Goal: Transaction & Acquisition: Purchase product/service

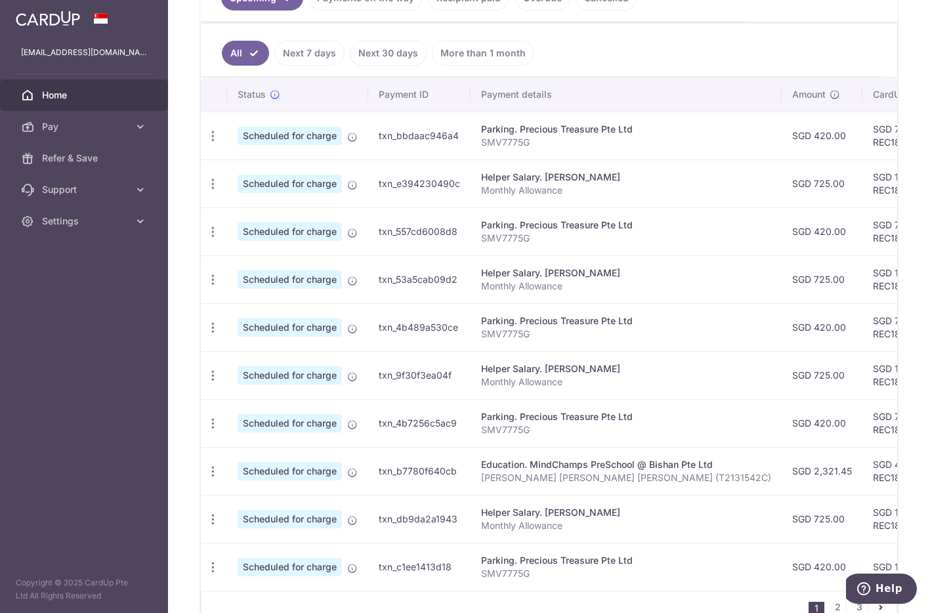
scroll to position [394, 0]
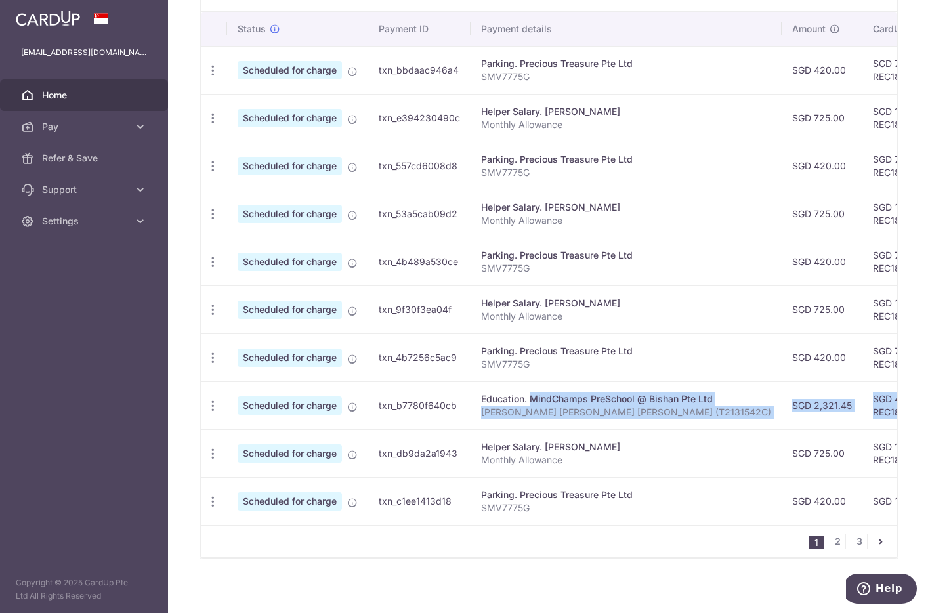
drag, startPoint x: 494, startPoint y: 399, endPoint x: 856, endPoint y: 415, distance: 362.7
click at [856, 415] on tr "Update payment Cancel payment Scheduled for charge txn_b7780f640cb Education. M…" at bounding box center [748, 405] width 1094 height 48
click at [641, 415] on p "Tiffany Liu Qian Rui (T2131542C)" at bounding box center [626, 412] width 290 height 13
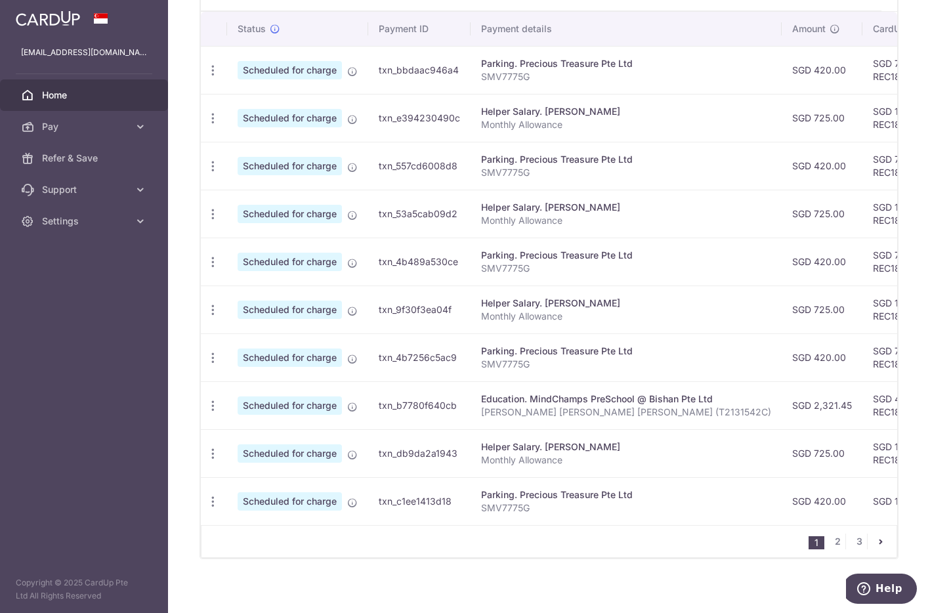
click at [561, 395] on div "Education. MindChamps PreSchool @ Bishan Pte Ltd" at bounding box center [626, 399] width 290 height 13
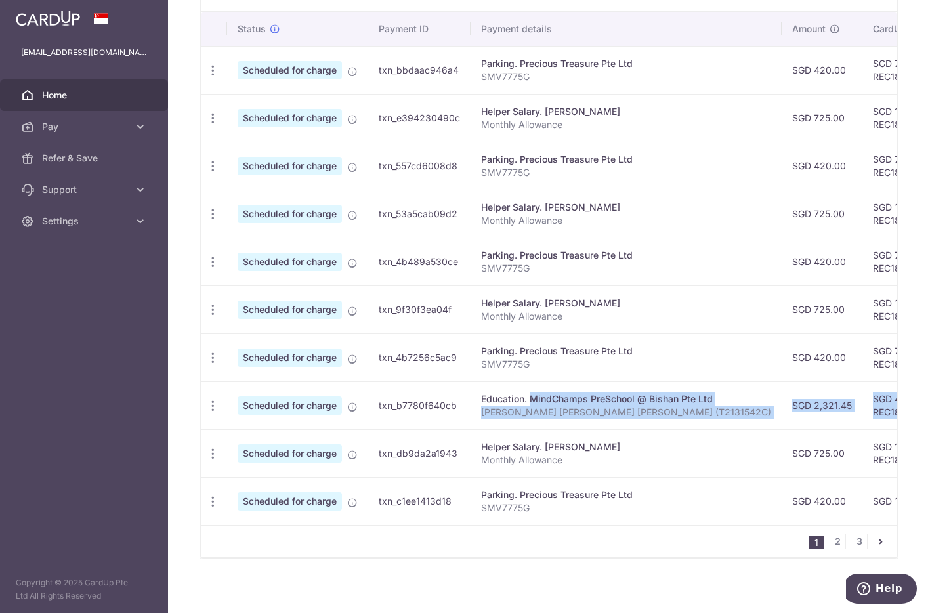
drag, startPoint x: 493, startPoint y: 397, endPoint x: 858, endPoint y: 415, distance: 365.4
click at [858, 415] on tr "Update payment Cancel payment Scheduled for charge txn_b7780f640cb Education. M…" at bounding box center [748, 405] width 1094 height 48
click at [782, 408] on td "SGD 2,321.45" at bounding box center [822, 405] width 81 height 48
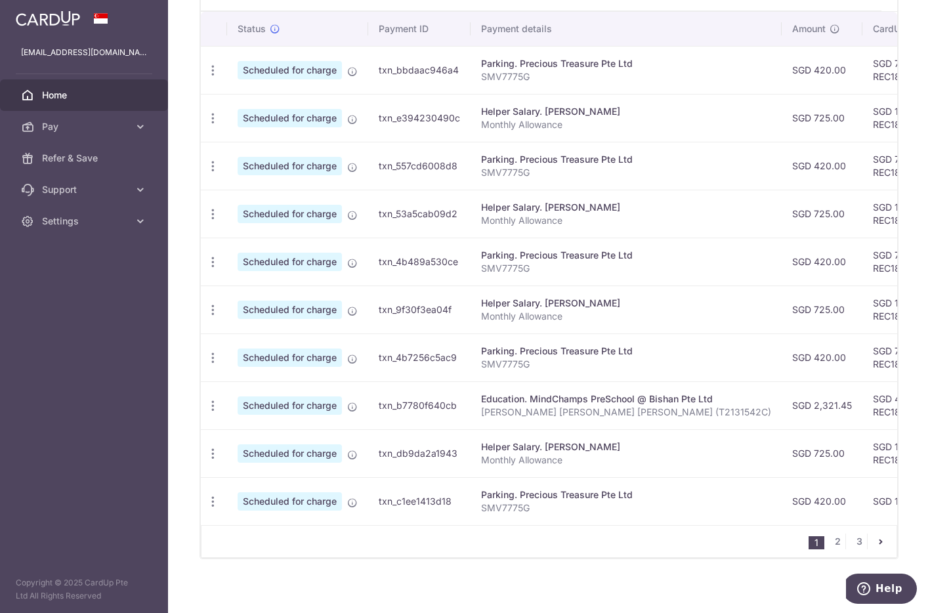
click at [662, 404] on div "Education. MindChamps PreSchool @ Bishan Pte Ltd" at bounding box center [626, 399] width 290 height 13
click at [543, 407] on p "Tiffany Liu Qian Rui (T2131542C)" at bounding box center [626, 412] width 290 height 13
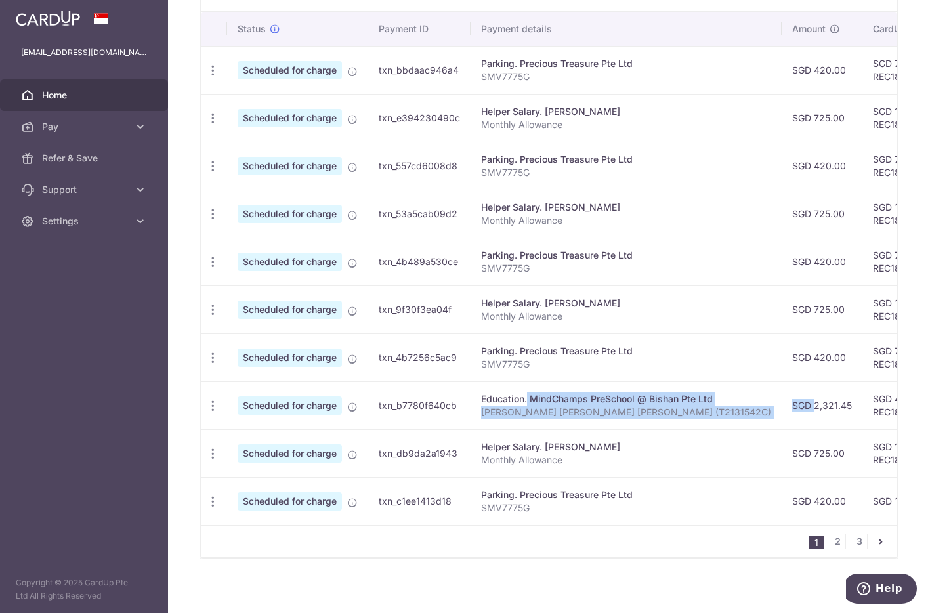
drag, startPoint x: 484, startPoint y: 397, endPoint x: 741, endPoint y: 410, distance: 256.9
click at [741, 410] on tr "Update payment Cancel payment Scheduled for charge txn_b7780f640cb Education. M…" at bounding box center [748, 405] width 1094 height 48
click at [782, 419] on td "SGD 2,321.45" at bounding box center [822, 405] width 81 height 48
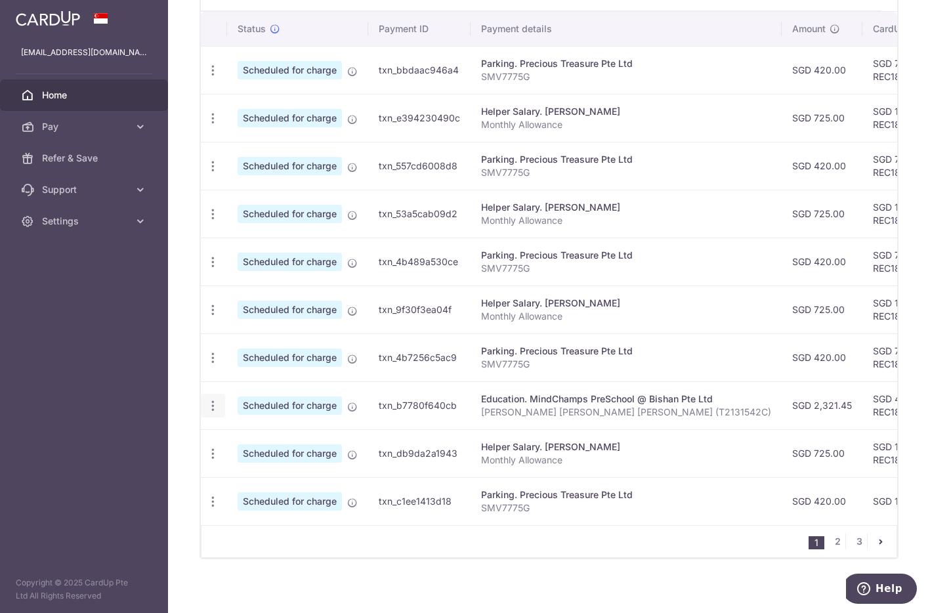
click at [211, 403] on icon "button" at bounding box center [213, 406] width 14 height 14
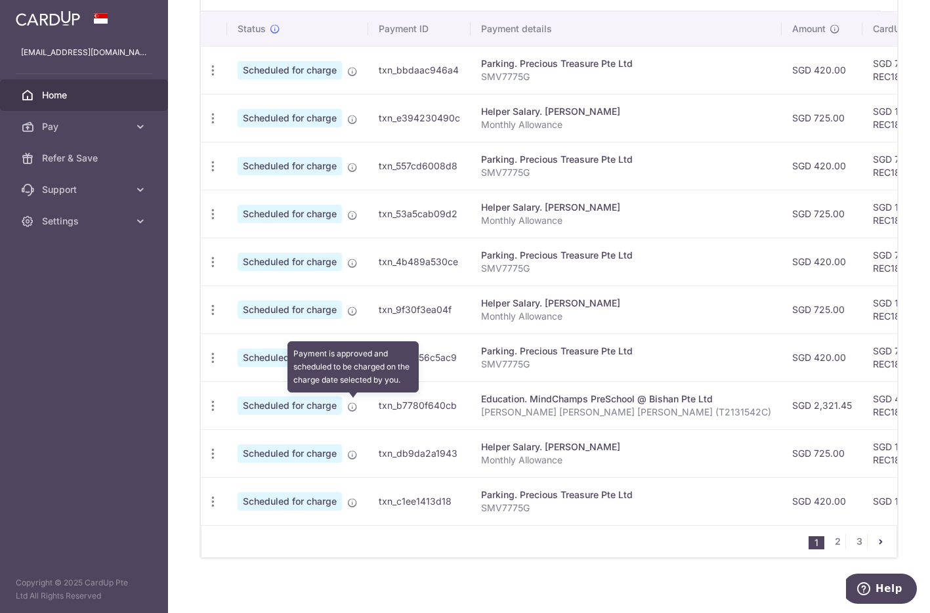
click at [349, 404] on icon at bounding box center [352, 407] width 11 height 11
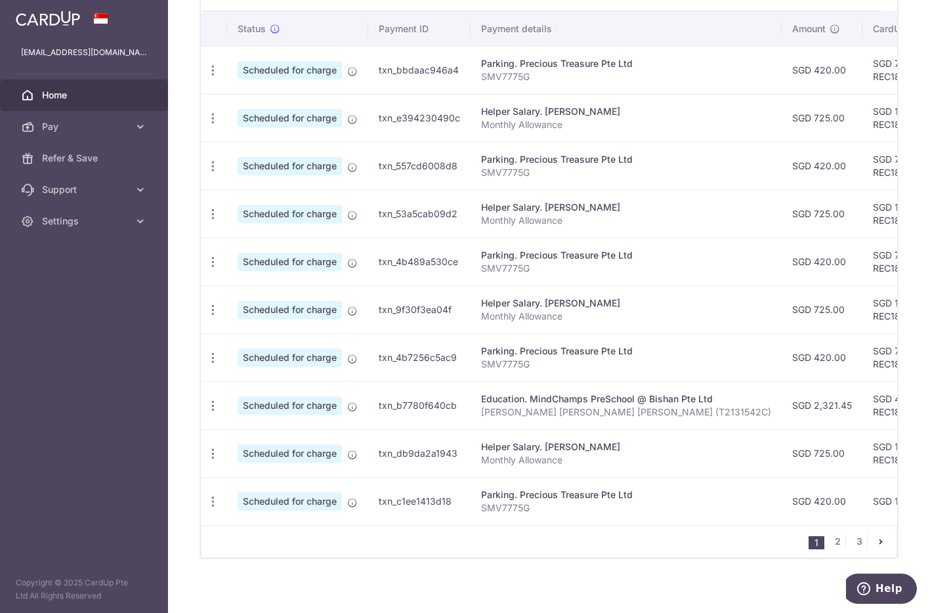
click at [460, 408] on td "txn_b7780f640cb" at bounding box center [419, 405] width 102 height 48
click at [540, 407] on p "Tiffany Liu Qian Rui (T2131542C)" at bounding box center [626, 412] width 290 height 13
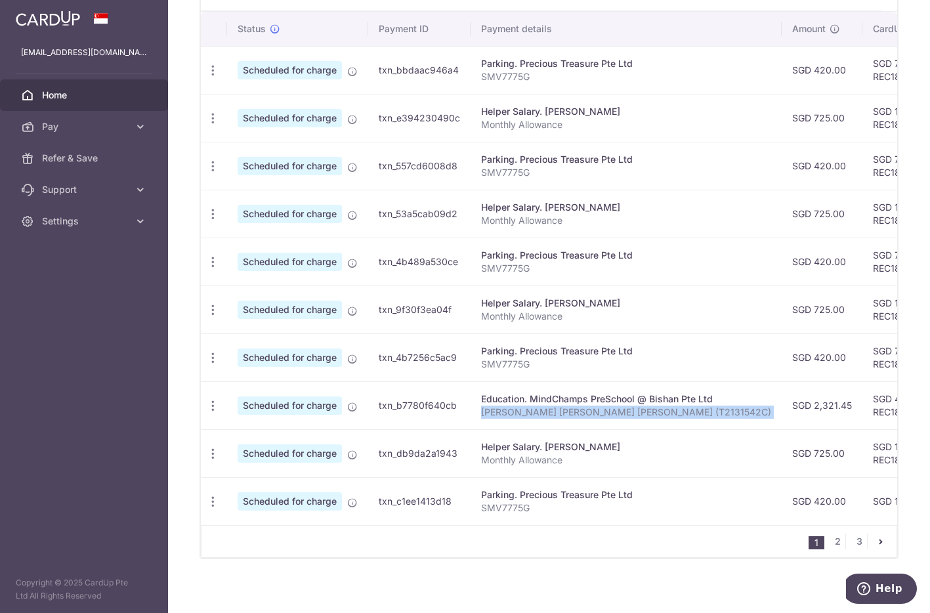
click at [540, 407] on p "Tiffany Liu Qian Rui (T2131542C)" at bounding box center [626, 412] width 290 height 13
click at [561, 394] on div "Education. MindChamps PreSchool @ Bishan Pte Ltd" at bounding box center [626, 399] width 290 height 13
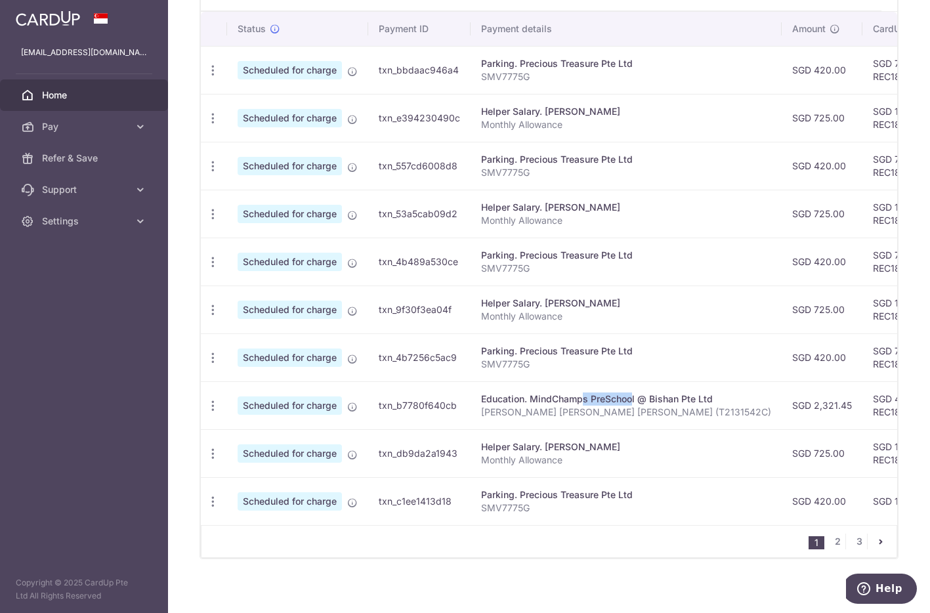
click at [561, 394] on div "Education. MindChamps PreSchool @ Bishan Pte Ltd" at bounding box center [626, 399] width 290 height 13
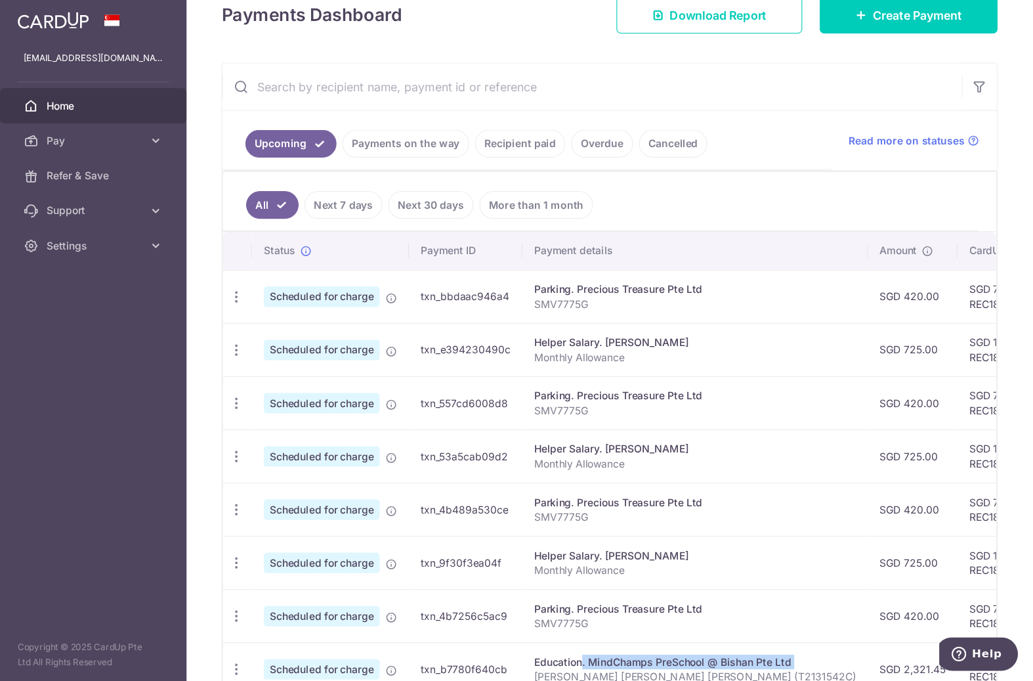
scroll to position [197, 0]
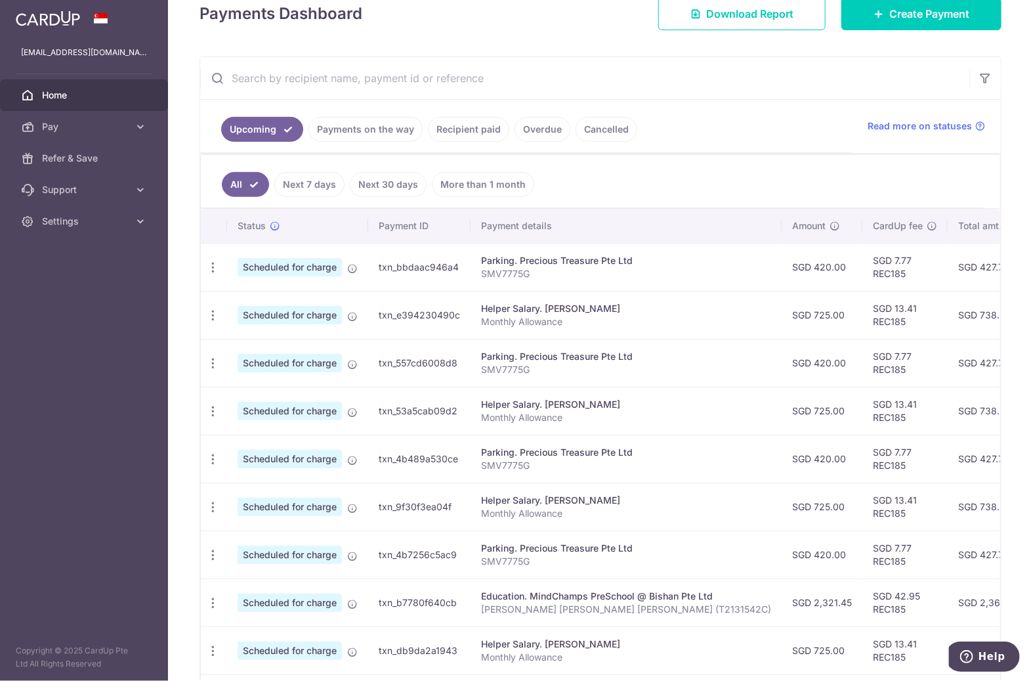
click at [478, 184] on link "More than 1 month" at bounding box center [483, 184] width 102 height 25
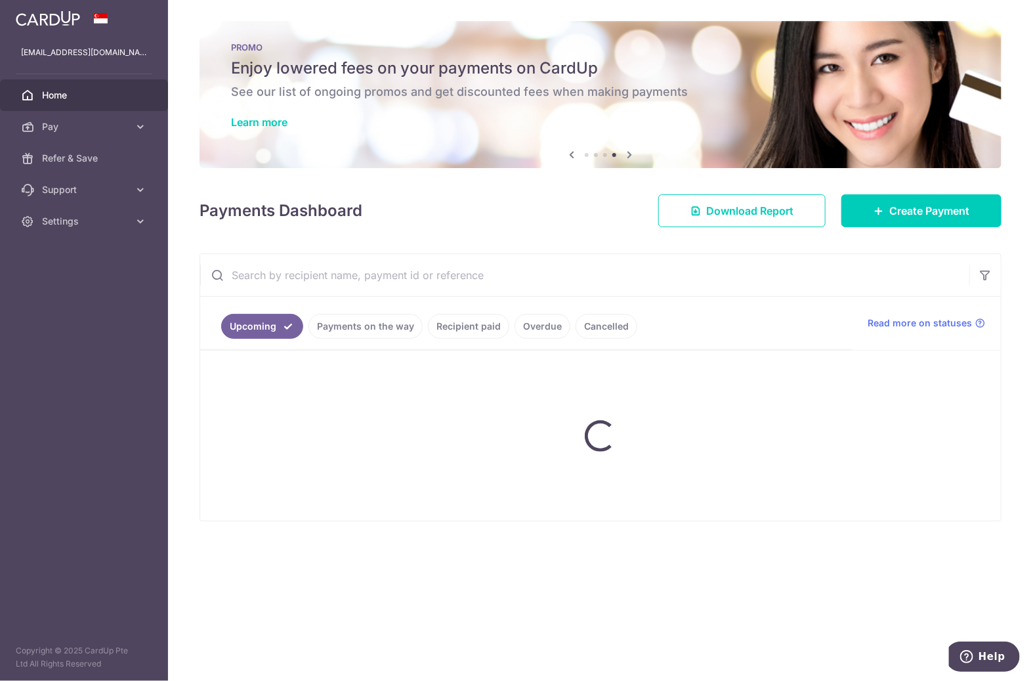
scroll to position [0, 0]
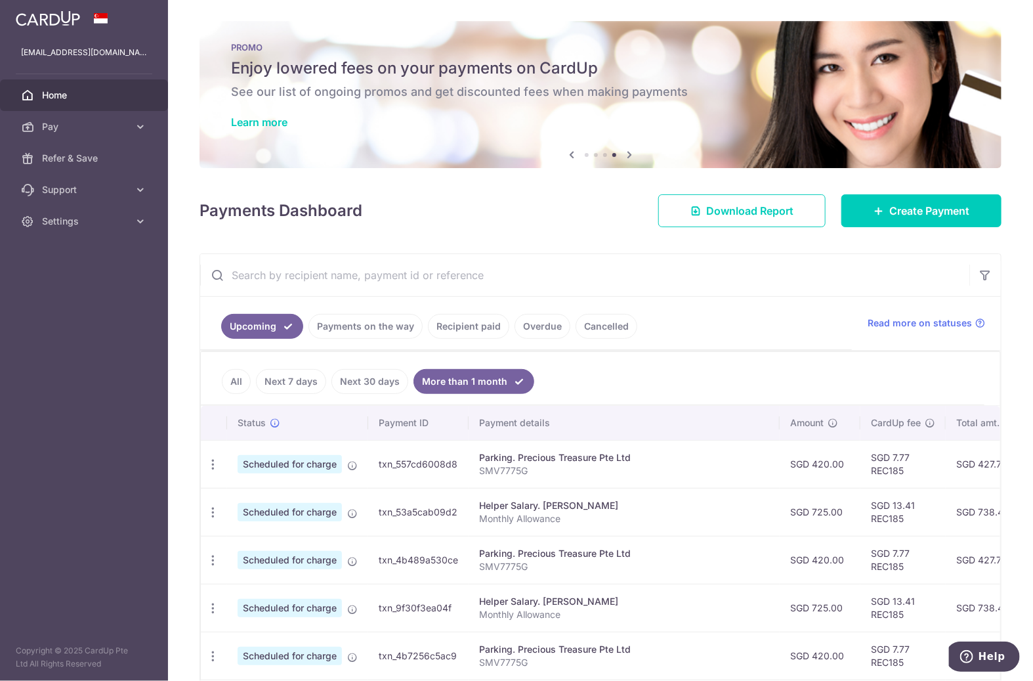
click at [505, 243] on div "× Pause Schedule Pause all future payments in this series Pause just this one p…" at bounding box center [600, 340] width 865 height 681
click at [63, 120] on span "Pay" at bounding box center [85, 126] width 87 height 13
click at [82, 164] on span "Payments" at bounding box center [85, 158] width 87 height 13
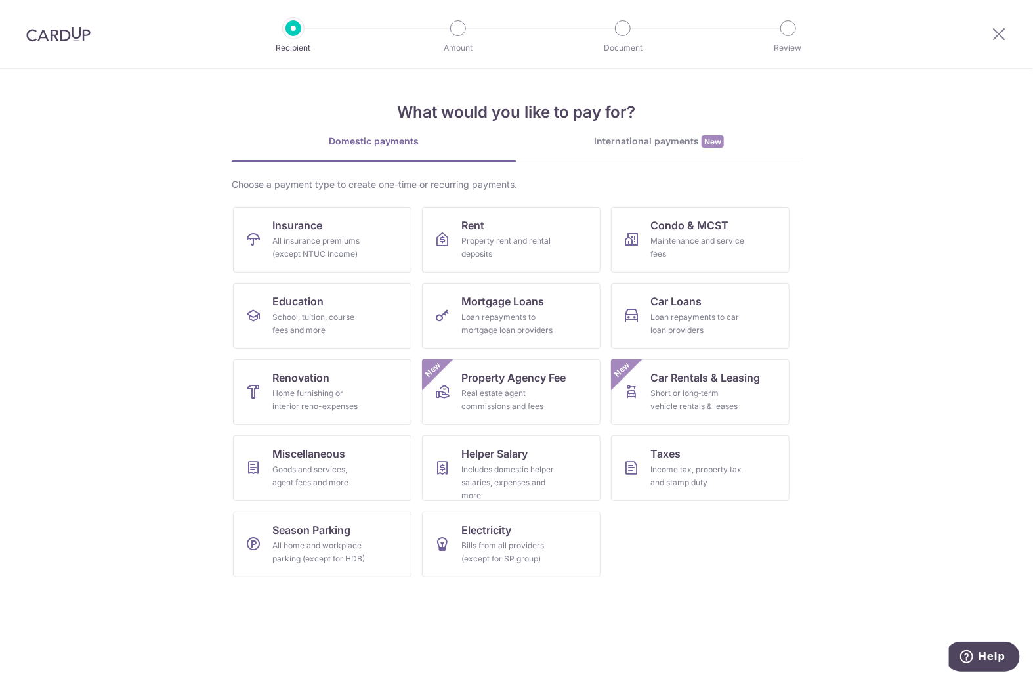
click at [679, 129] on div "What would you like to pay for? Domestic payments International payments New Ch…" at bounding box center [517, 328] width 570 height 519
click at [669, 139] on div "International payments New" at bounding box center [659, 142] width 285 height 14
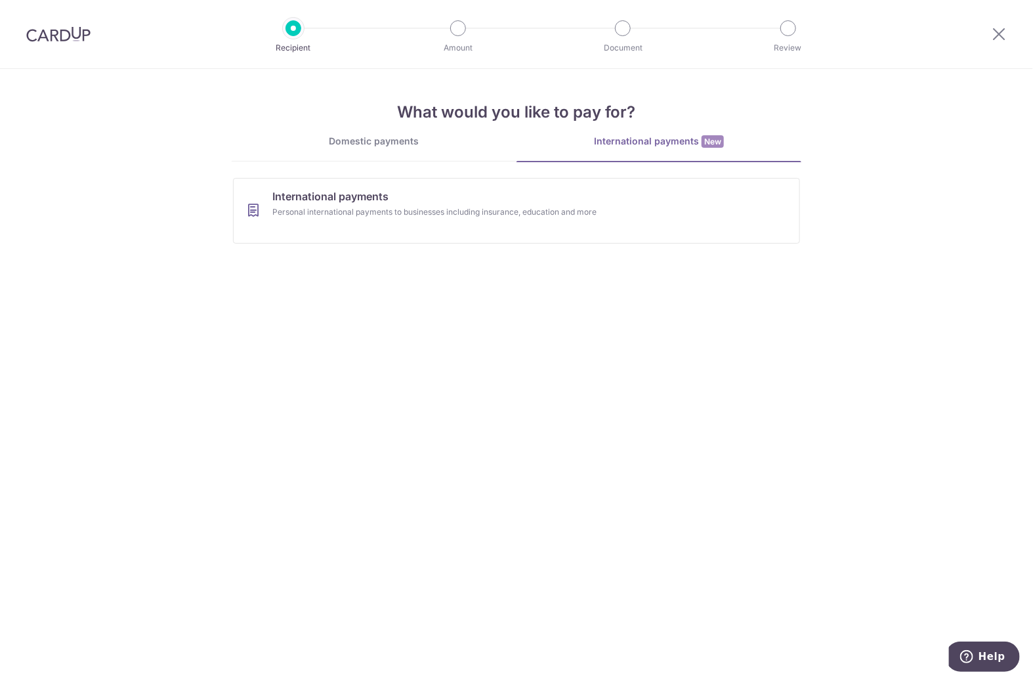
click at [403, 152] on link "Domestic payments" at bounding box center [374, 148] width 285 height 26
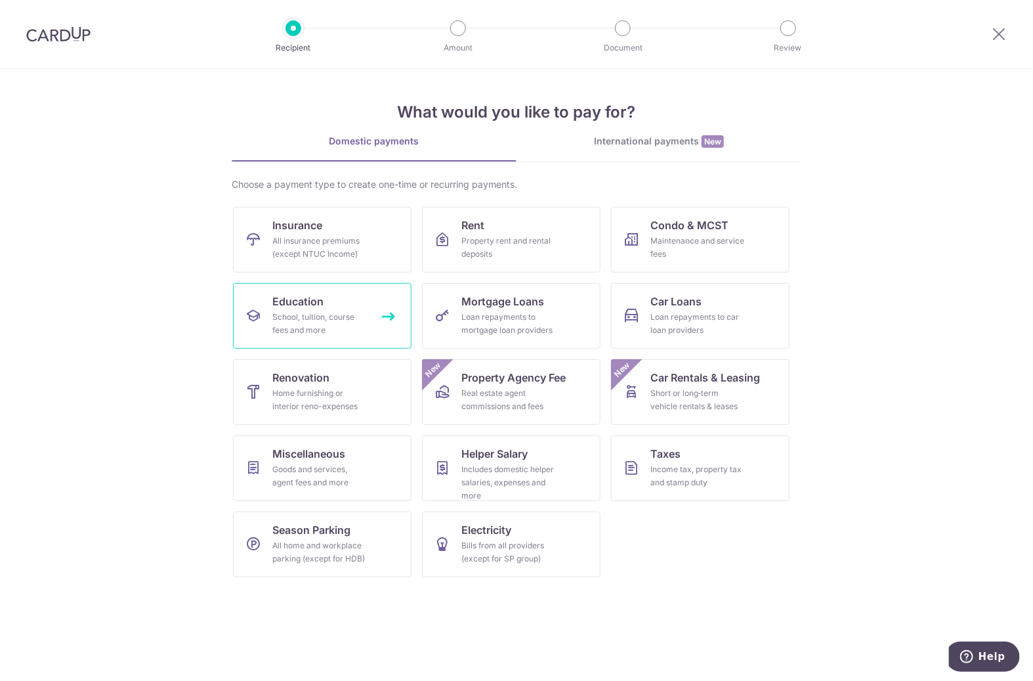
click at [320, 316] on div "School, tuition, course fees and more" at bounding box center [319, 323] width 95 height 26
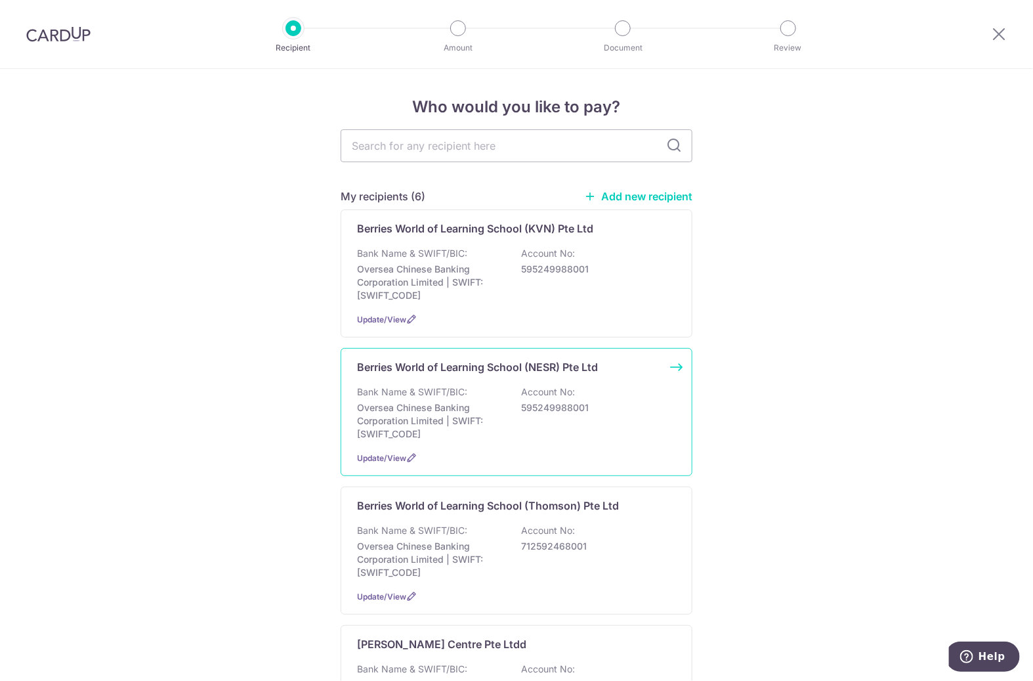
click at [582, 366] on p "Berries World of Learning School (NESR) Pte Ltd" at bounding box center [477, 367] width 241 height 16
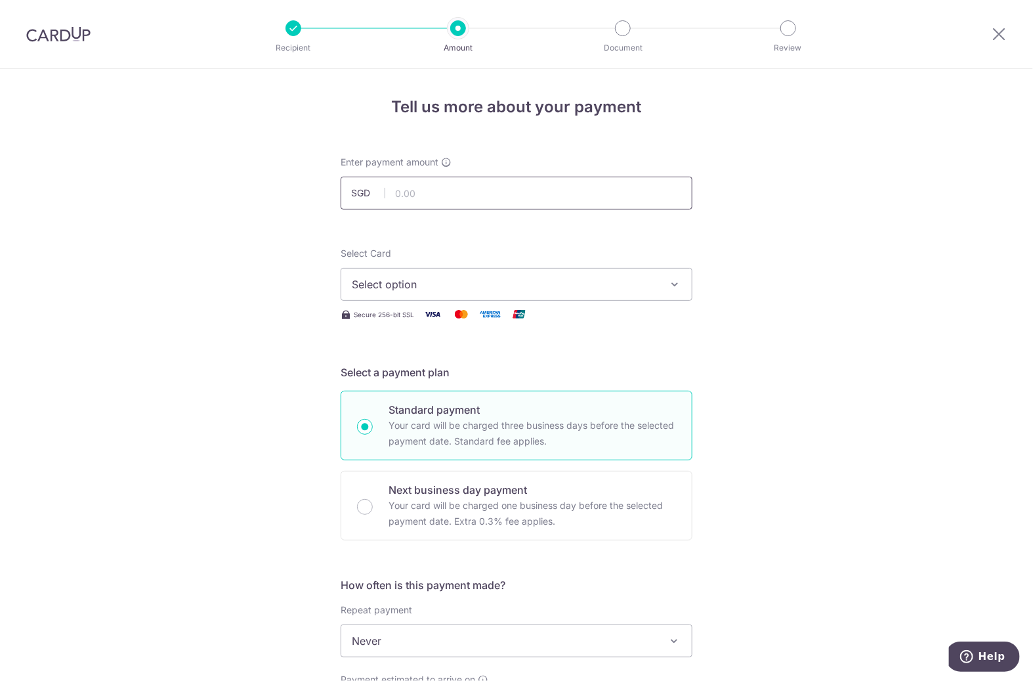
click at [441, 187] on input "text" at bounding box center [517, 193] width 352 height 33
type input "959.20"
click at [471, 259] on div "Select Card Select option Add credit card Your Cards **** 6892" at bounding box center [517, 274] width 352 height 54
click at [463, 274] on button "Select option" at bounding box center [517, 284] width 352 height 33
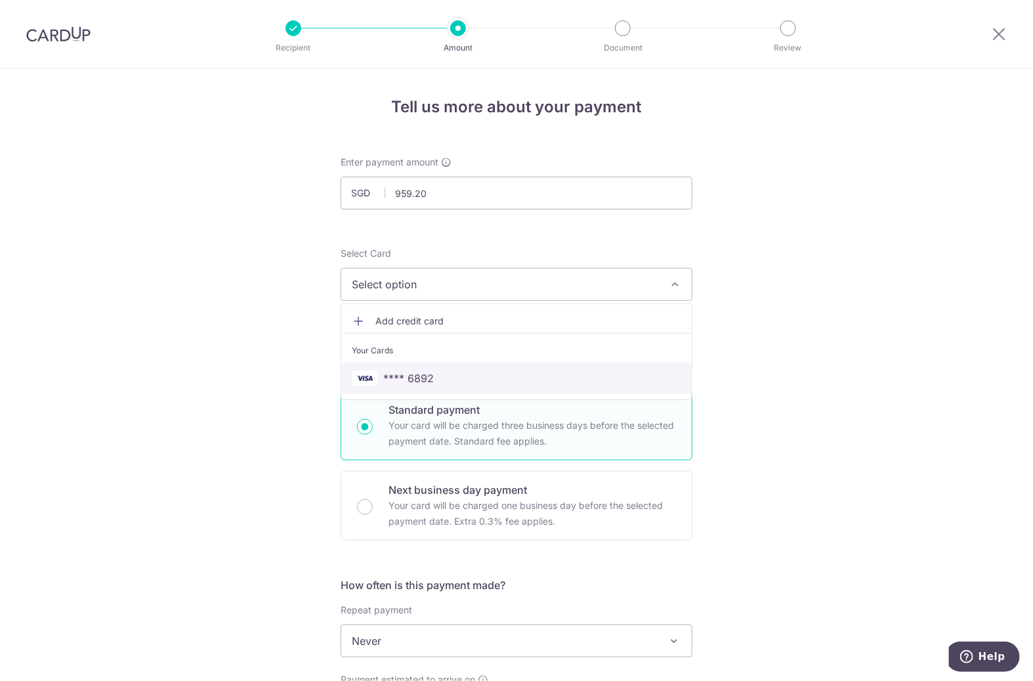
click at [464, 375] on span "**** 6892" at bounding box center [516, 378] width 329 height 16
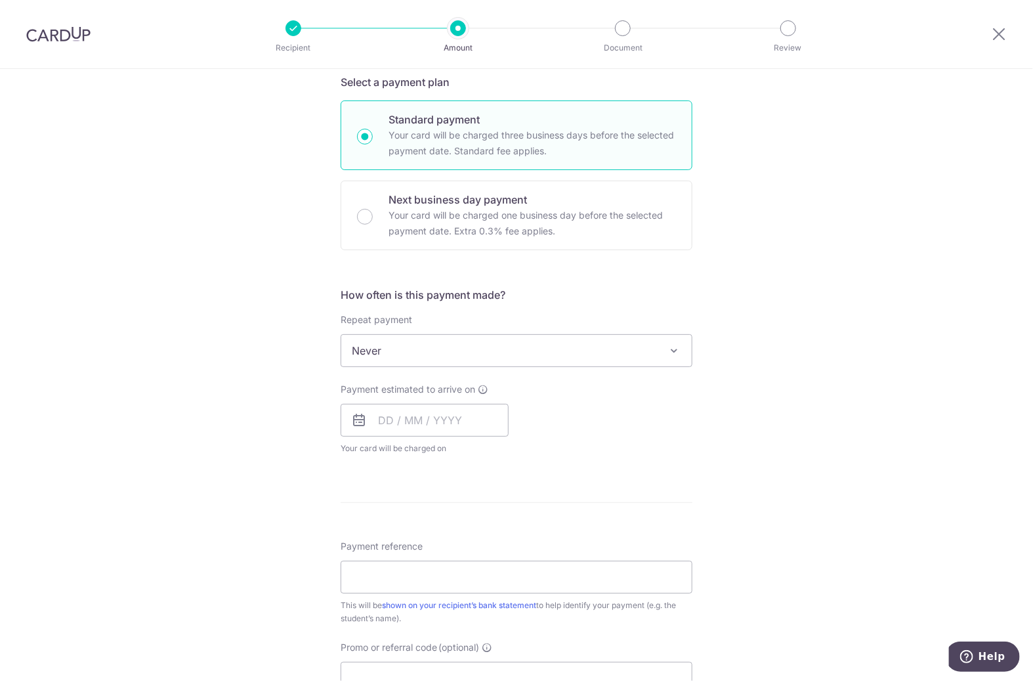
scroll to position [364, 0]
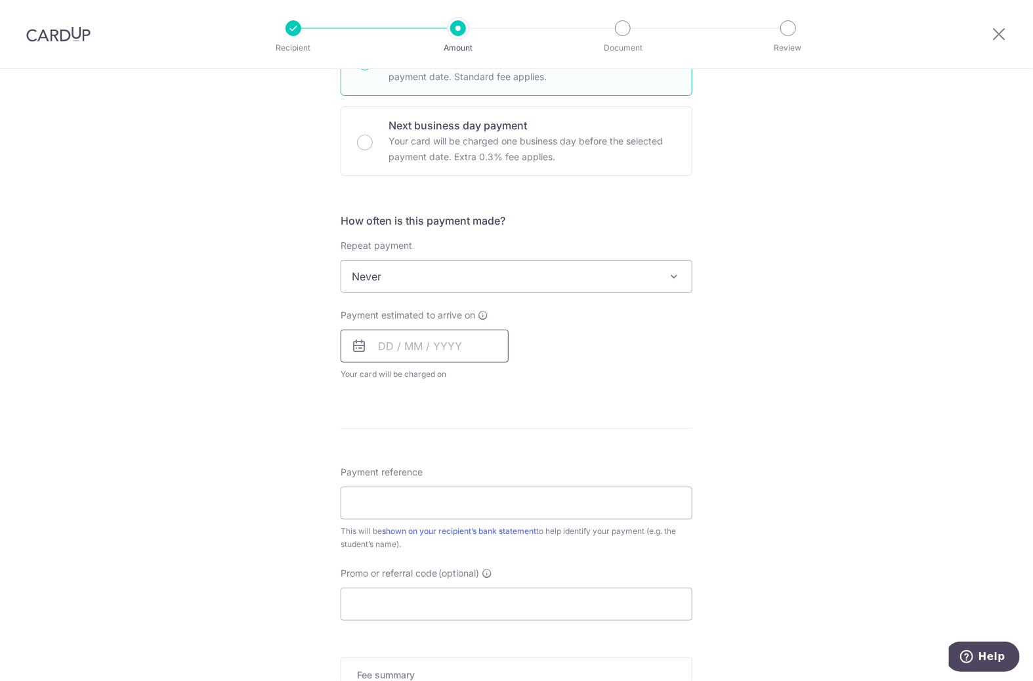
click at [381, 349] on input "text" at bounding box center [425, 345] width 168 height 33
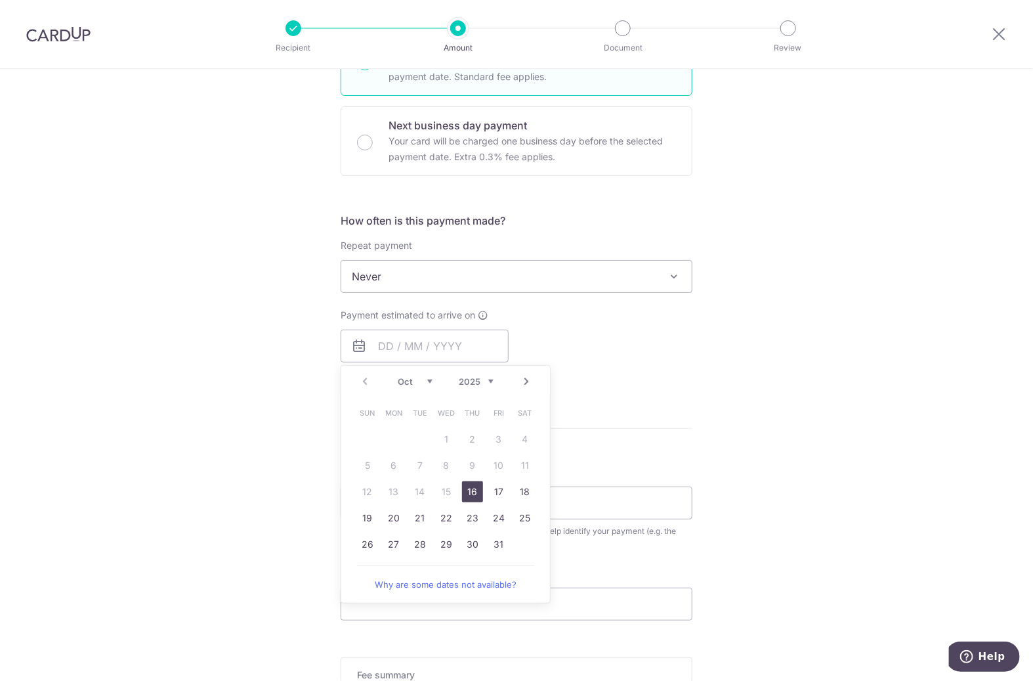
click at [475, 495] on link "16" at bounding box center [472, 491] width 21 height 21
type input "[DATE]"
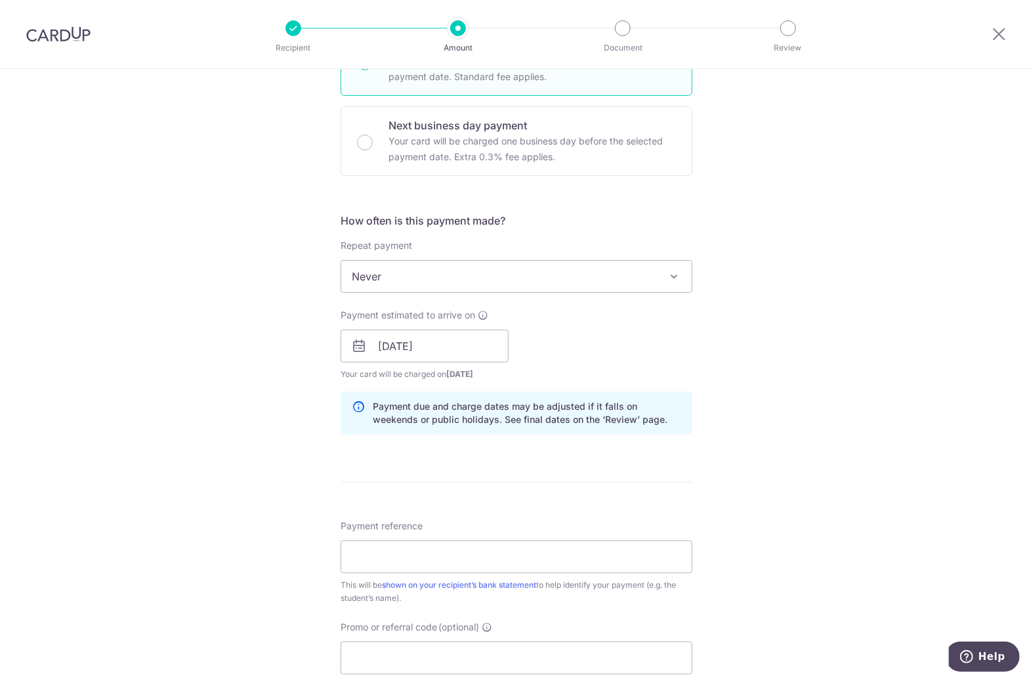
drag, startPoint x: 711, startPoint y: 343, endPoint x: 735, endPoint y: 345, distance: 24.4
click at [719, 345] on div "Tell us more about your payment Enter payment amount SGD 959.20 959.20 Select C…" at bounding box center [516, 325] width 1033 height 1241
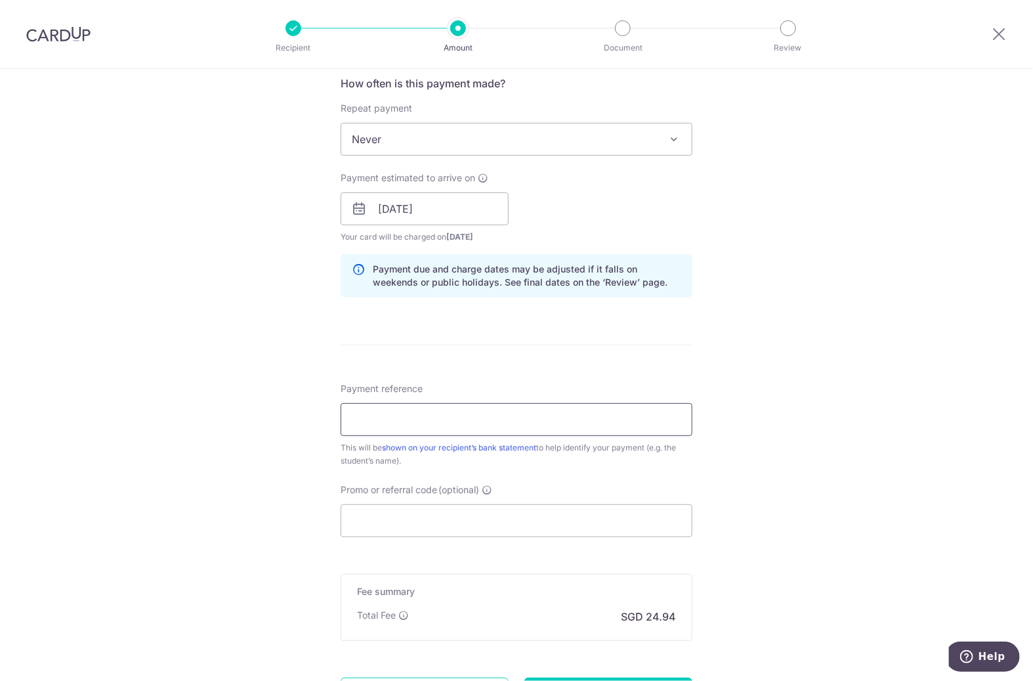
scroll to position [510, 0]
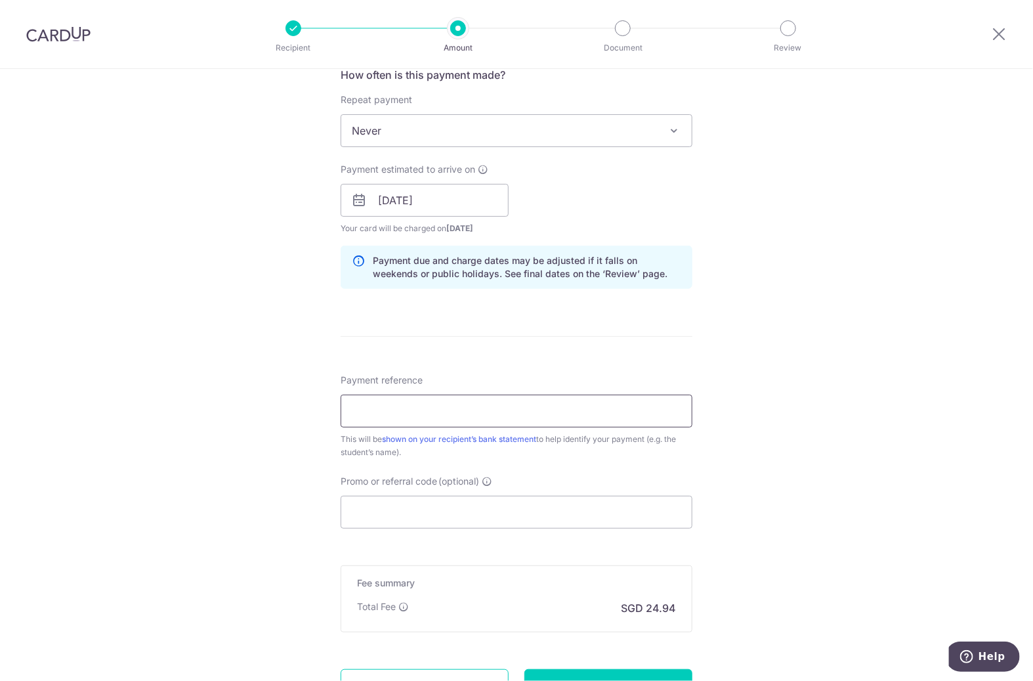
click at [436, 416] on input "Payment reference" at bounding box center [517, 410] width 352 height 33
type input "NW-I25001955 [PERSON_NAME] [PERSON_NAME]"
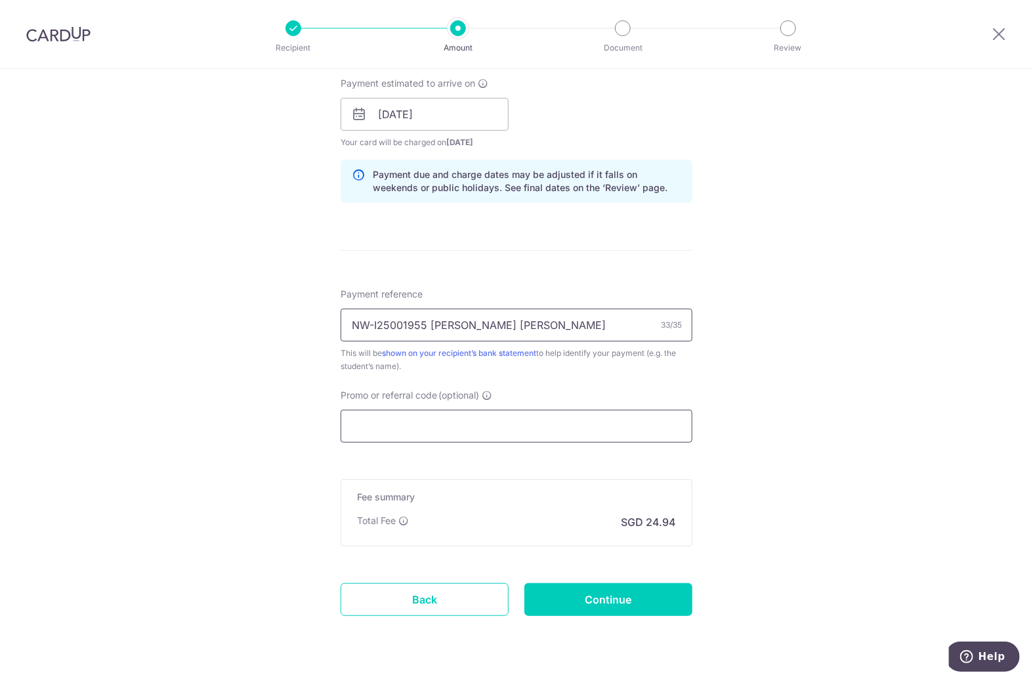
scroll to position [629, 0]
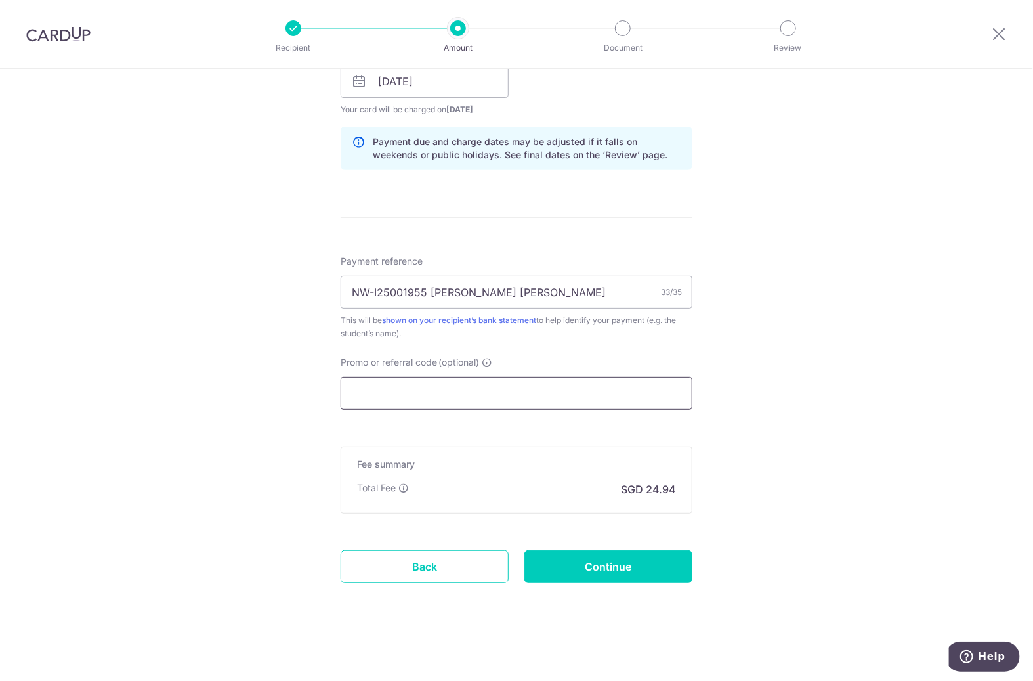
click at [456, 397] on input "Promo or referral code (optional)" at bounding box center [517, 393] width 352 height 33
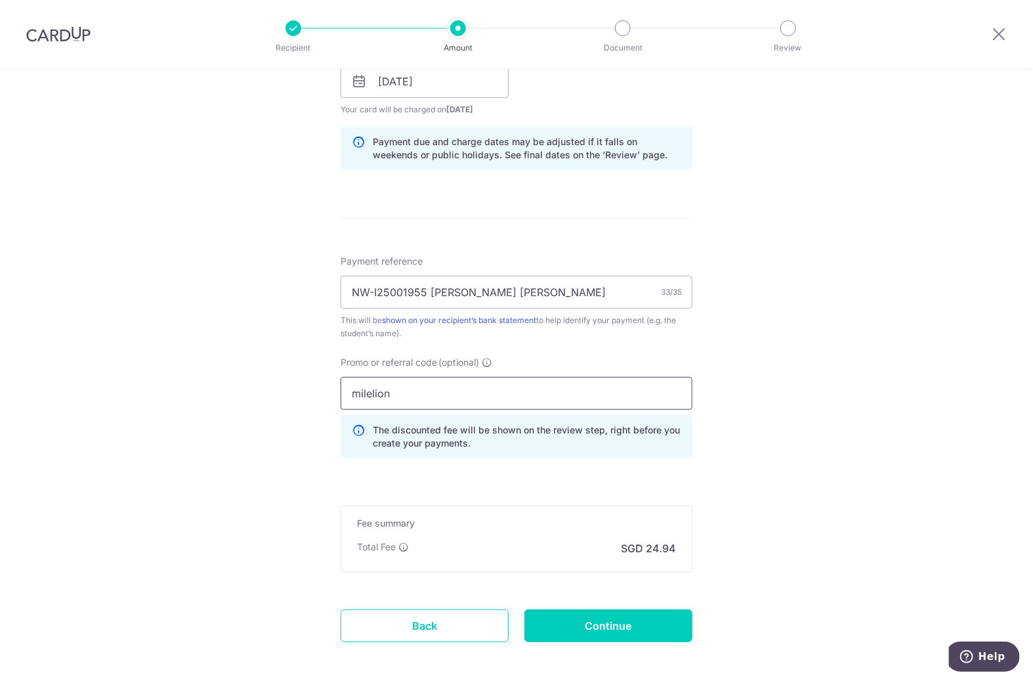
type input "milelion"
click at [596, 627] on input "Continue" at bounding box center [608, 625] width 168 height 33
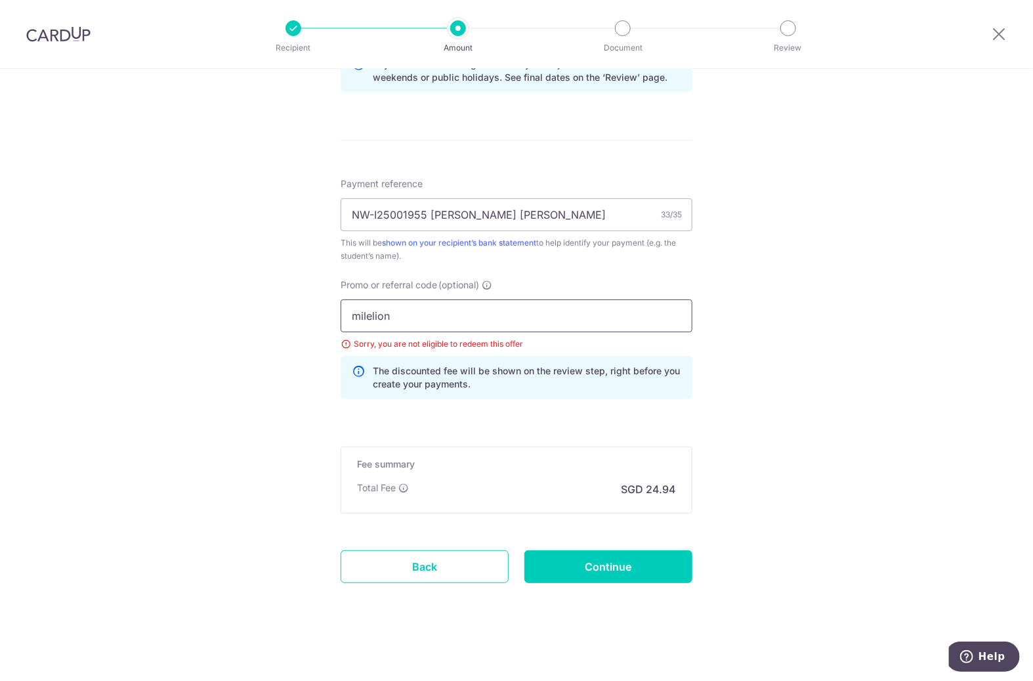
click at [487, 306] on input "milelion" at bounding box center [517, 315] width 352 height 33
type input "off225"
click at [660, 542] on form "Enter payment amount SGD 959.20 959.20 Select Card **** 6892 Add credit card Yo…" at bounding box center [517, 34] width 352 height 1170
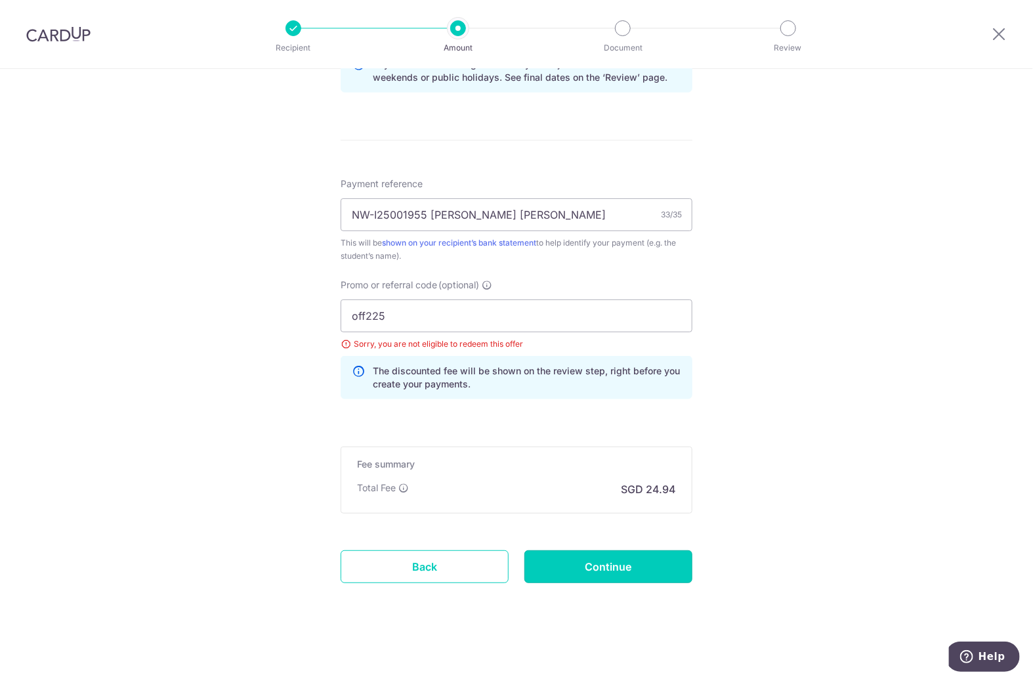
drag, startPoint x: 661, startPoint y: 564, endPoint x: 661, endPoint y: 554, distance: 10.5
click at [661, 555] on input "Continue" at bounding box center [608, 566] width 168 height 33
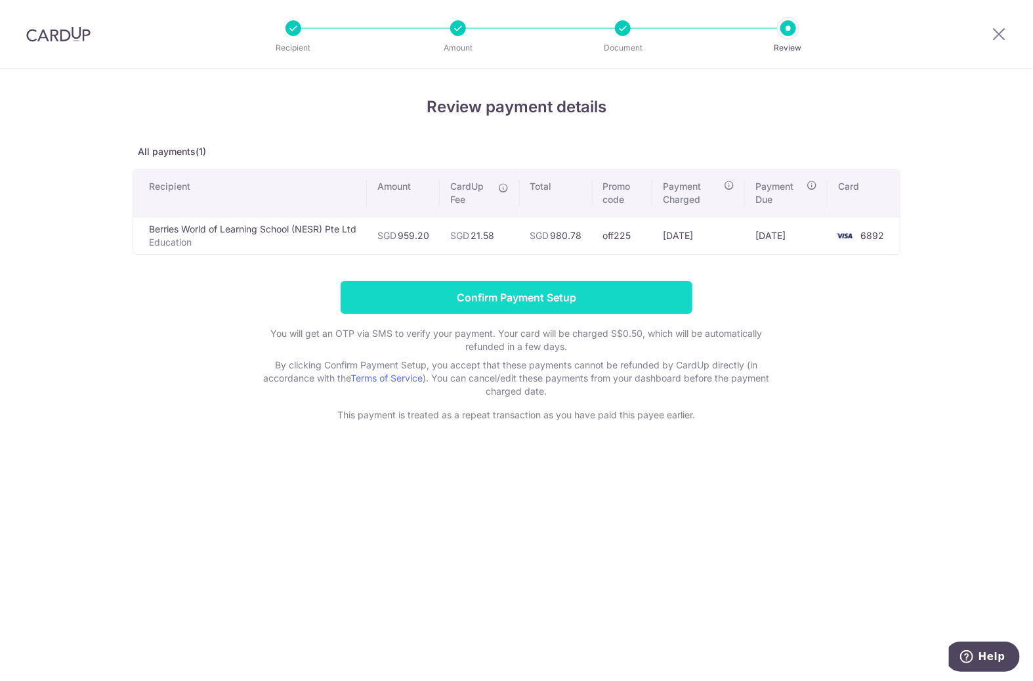
click at [482, 293] on input "Confirm Payment Setup" at bounding box center [517, 297] width 352 height 33
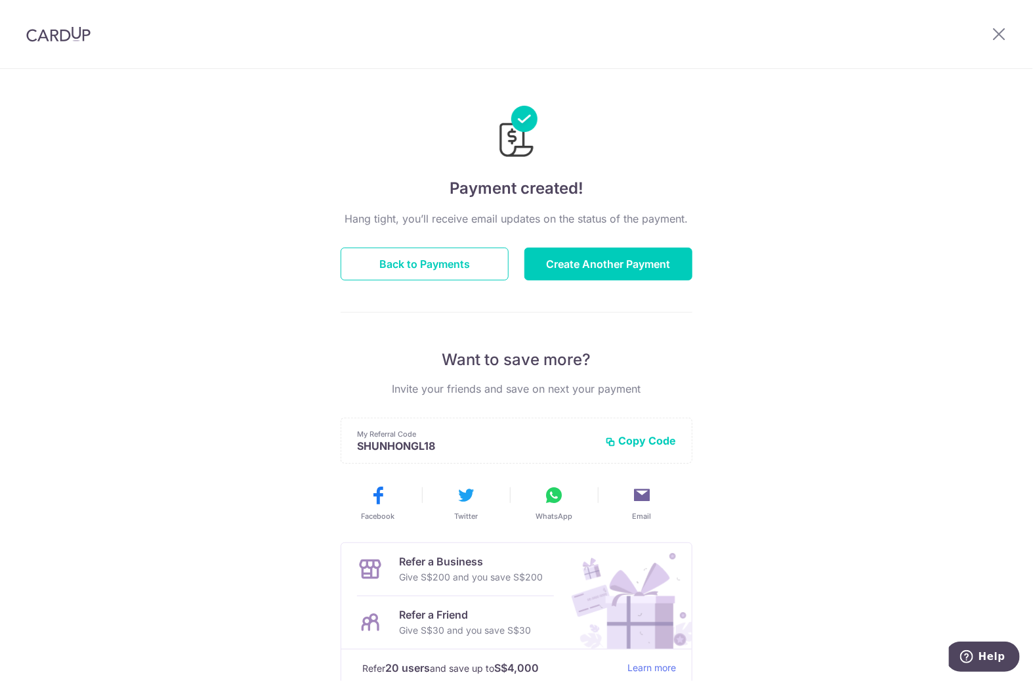
click at [429, 66] on header at bounding box center [516, 34] width 1033 height 69
